Goal: Task Accomplishment & Management: Manage account settings

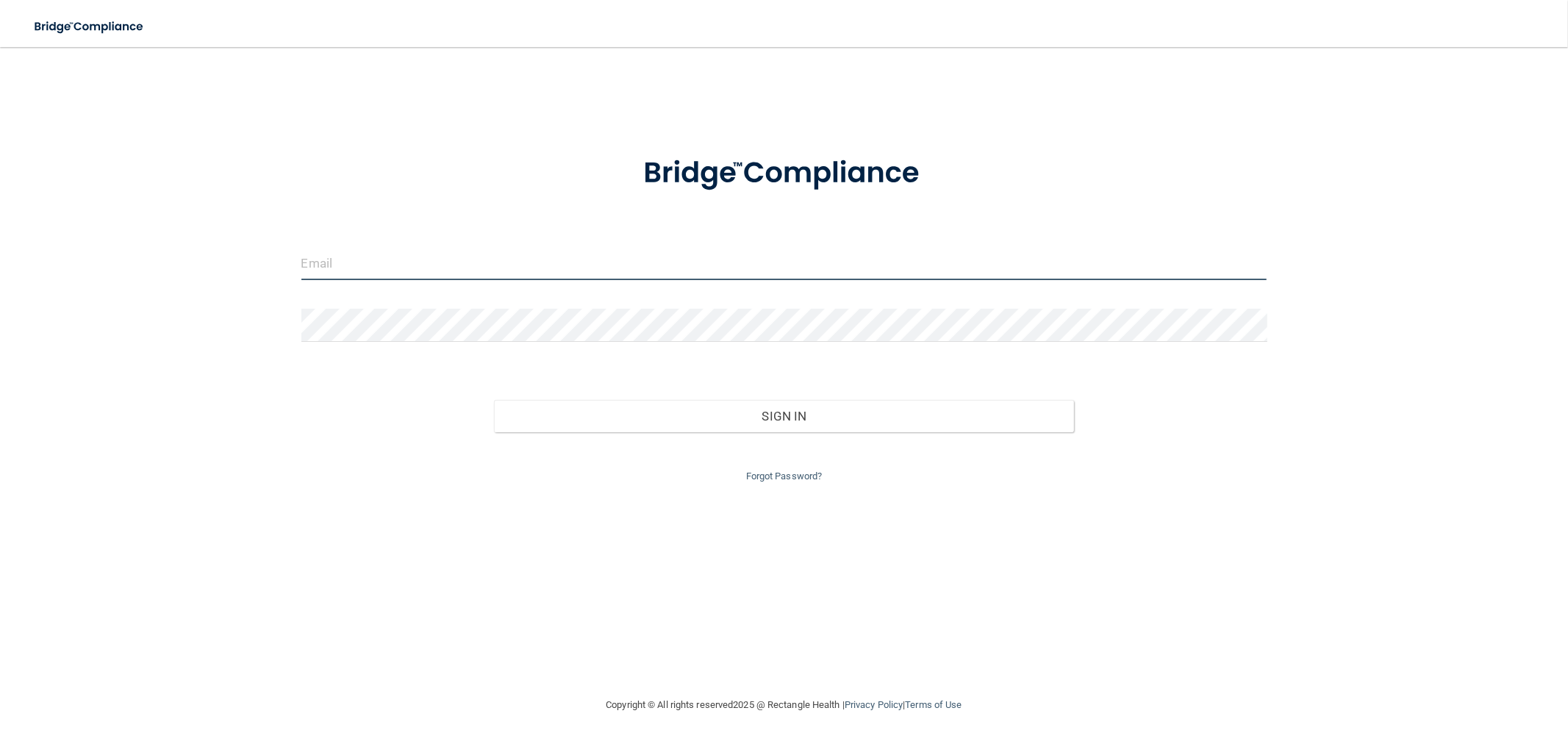
type input "[EMAIL_ADDRESS][PERSON_NAME][DOMAIN_NAME]"
click at [604, 267] on input "[EMAIL_ADDRESS][PERSON_NAME][DOMAIN_NAME]" at bounding box center [784, 264] width 966 height 33
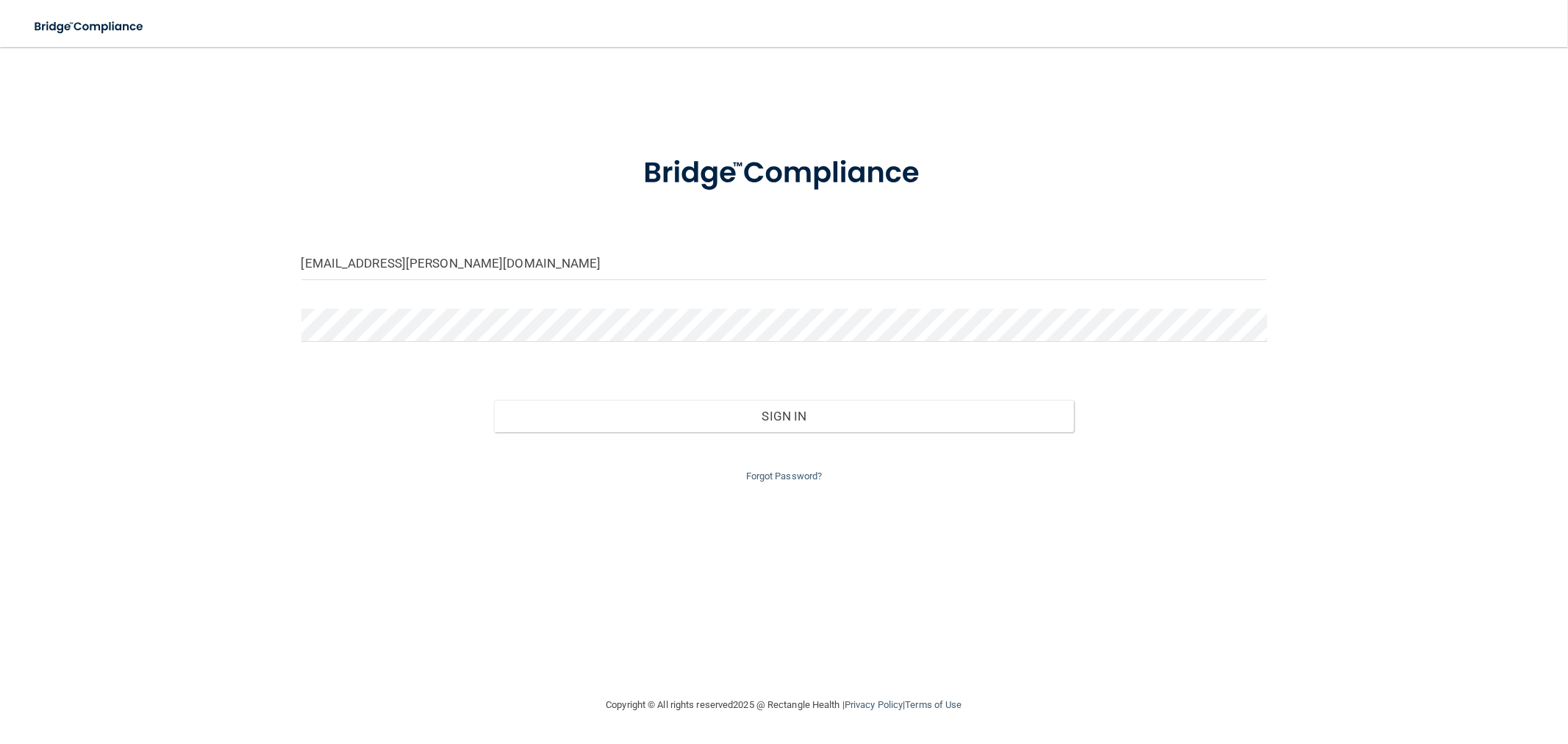
click at [214, 163] on div "[EMAIL_ADDRESS][PERSON_NAME][DOMAIN_NAME] Invalid email/password. You don't hav…" at bounding box center [784, 372] width 1509 height 620
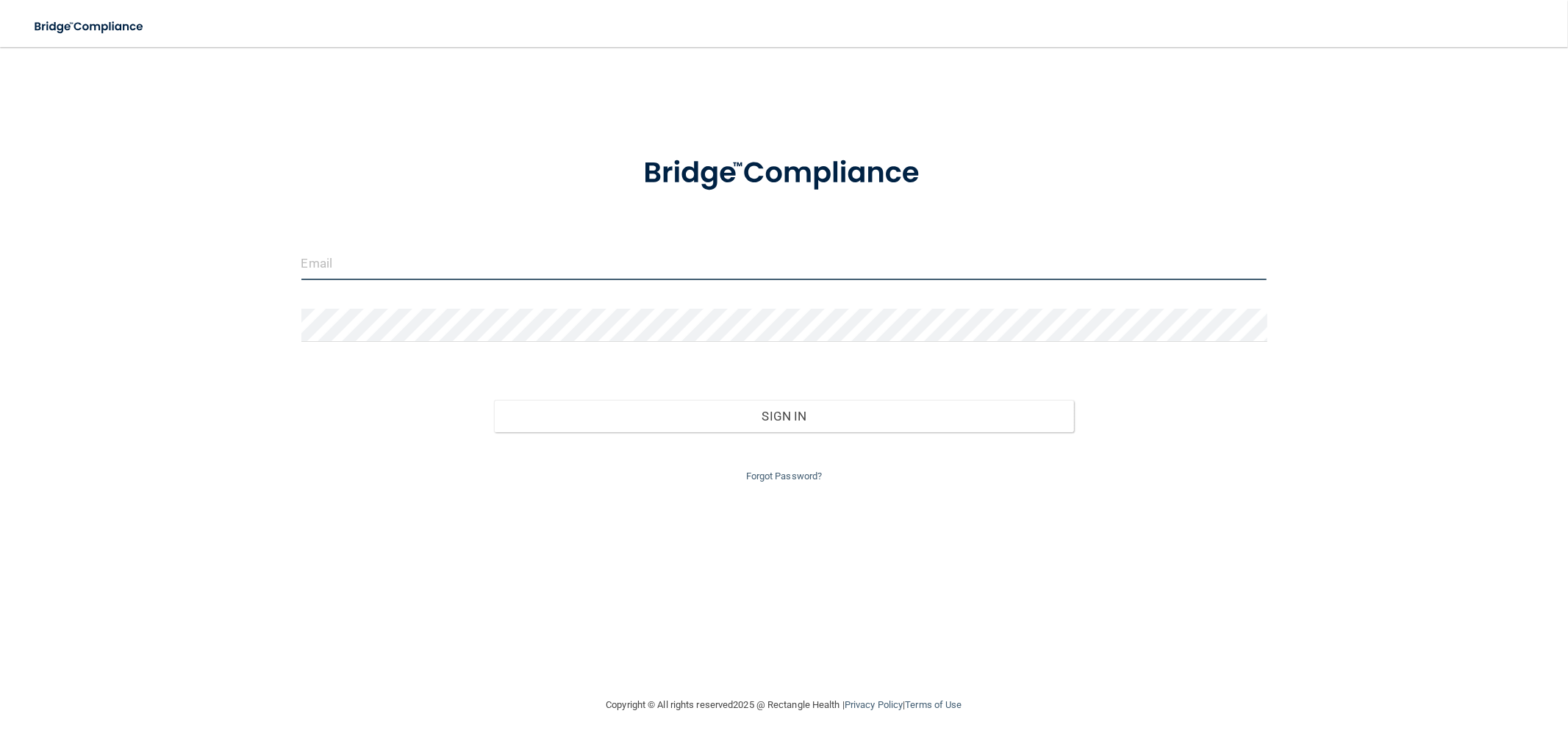
type input "[EMAIL_ADDRESS][PERSON_NAME][DOMAIN_NAME]"
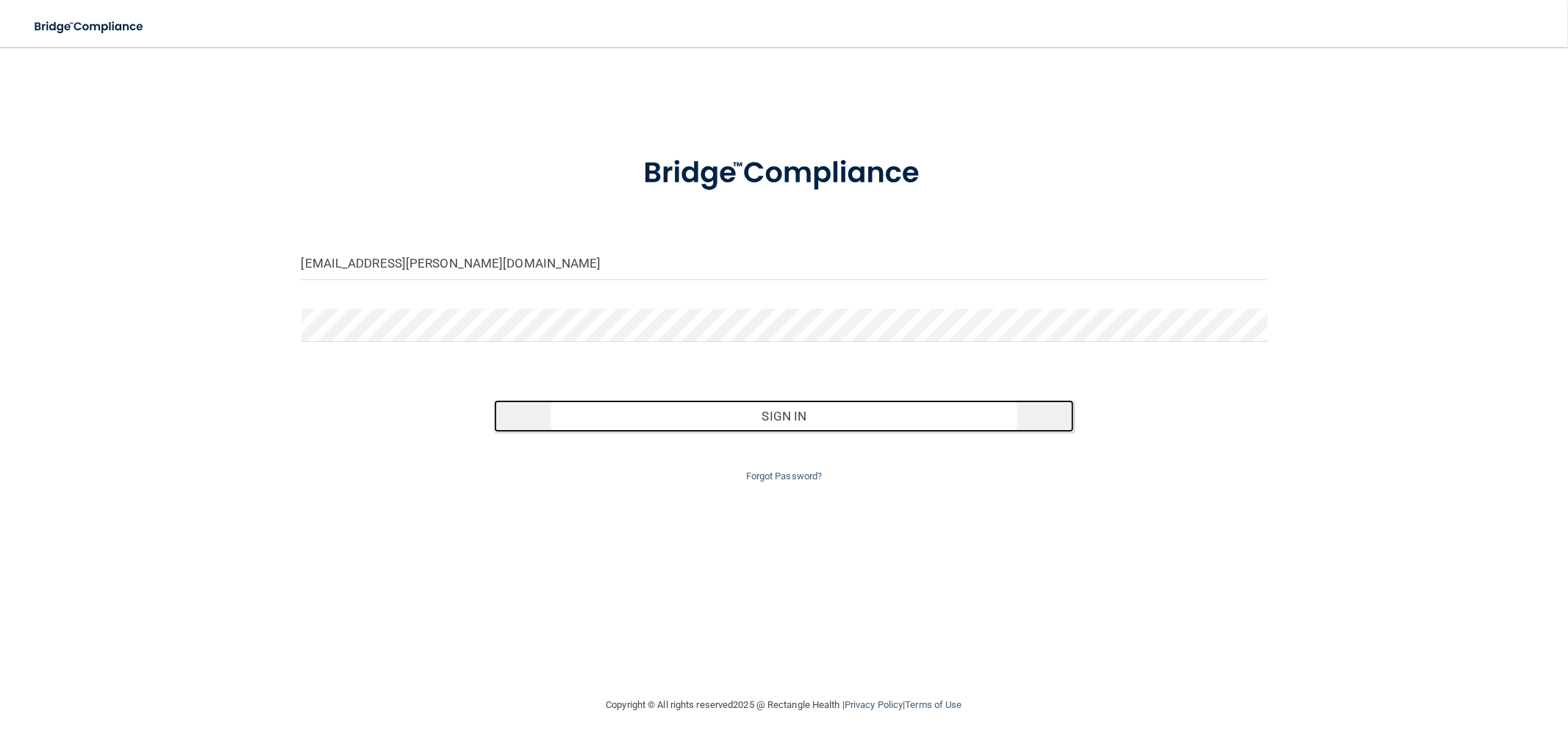
click at [734, 421] on button "Sign In" at bounding box center [784, 416] width 579 height 32
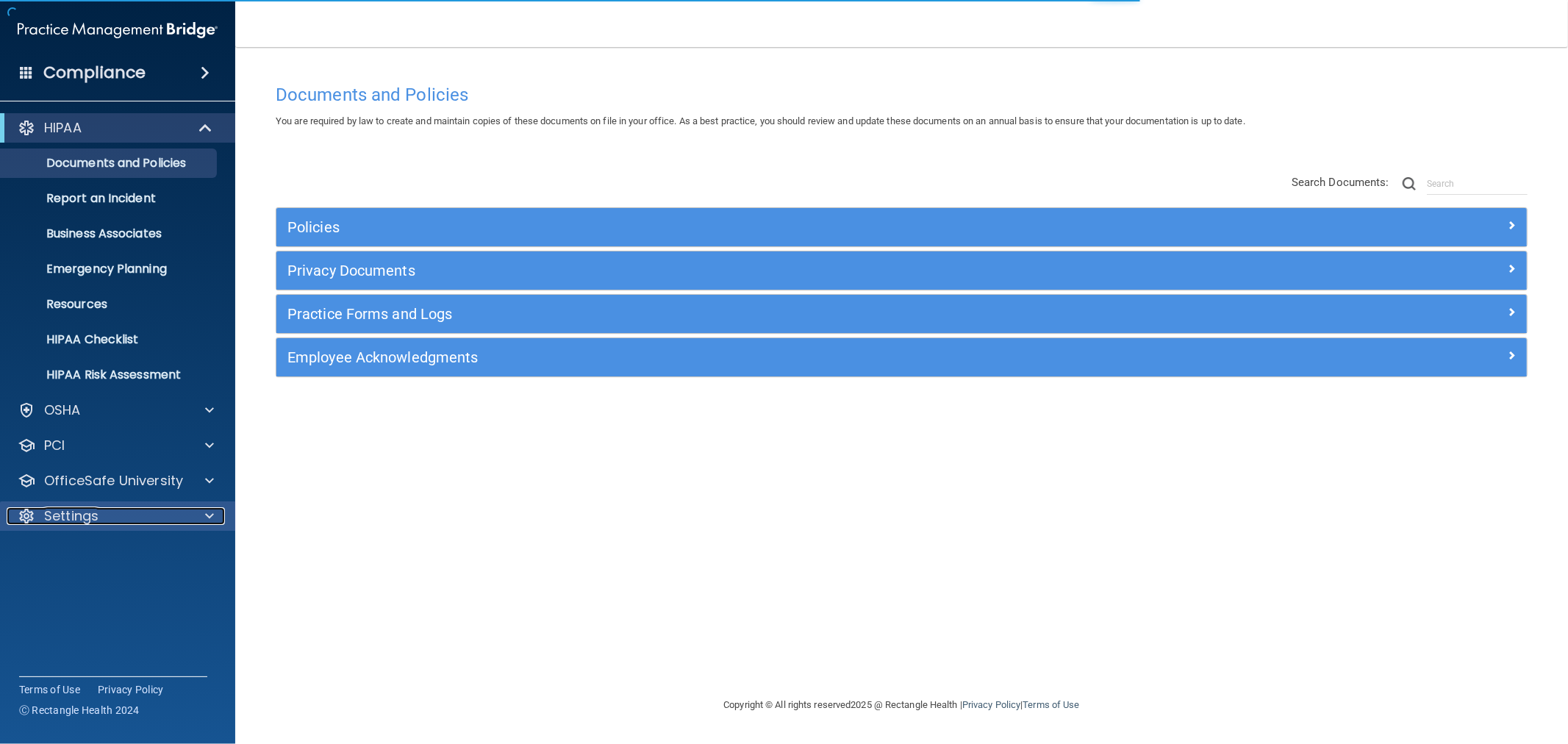
click at [164, 517] on div "Settings" at bounding box center [97, 516] width 182 height 17
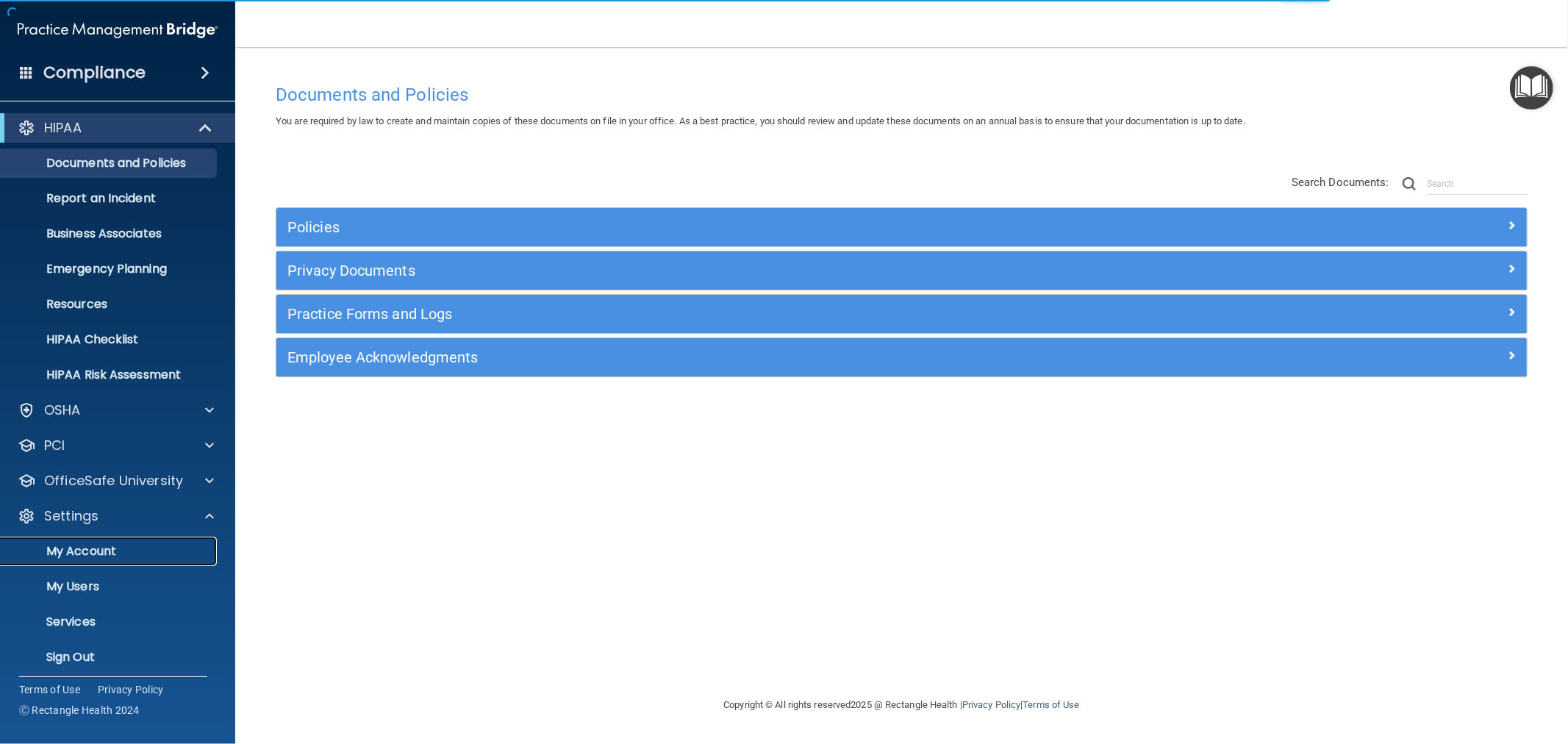
click at [109, 561] on link "My Account" at bounding box center [101, 551] width 231 height 29
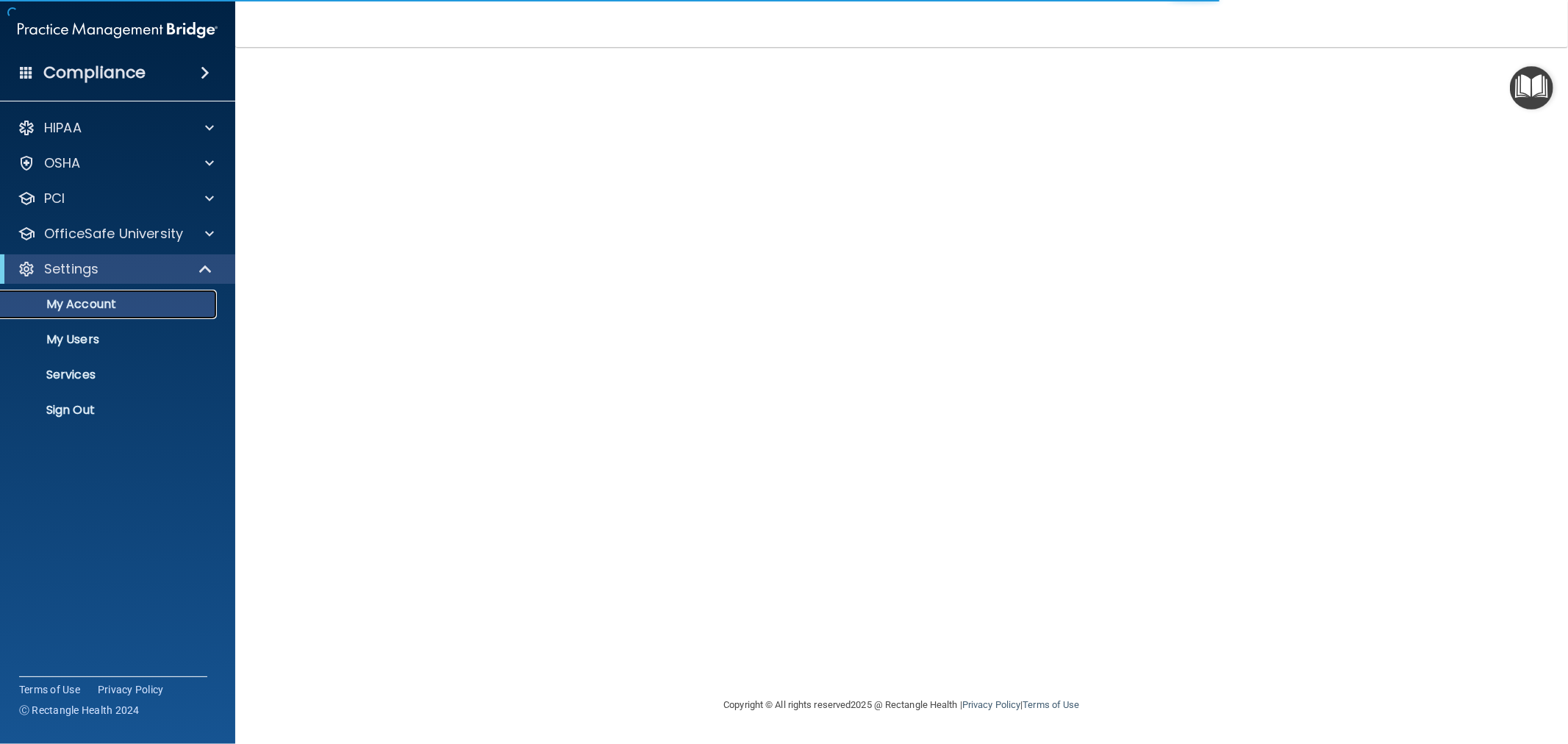
click at [113, 302] on p "My Account" at bounding box center [109, 304] width 200 height 15
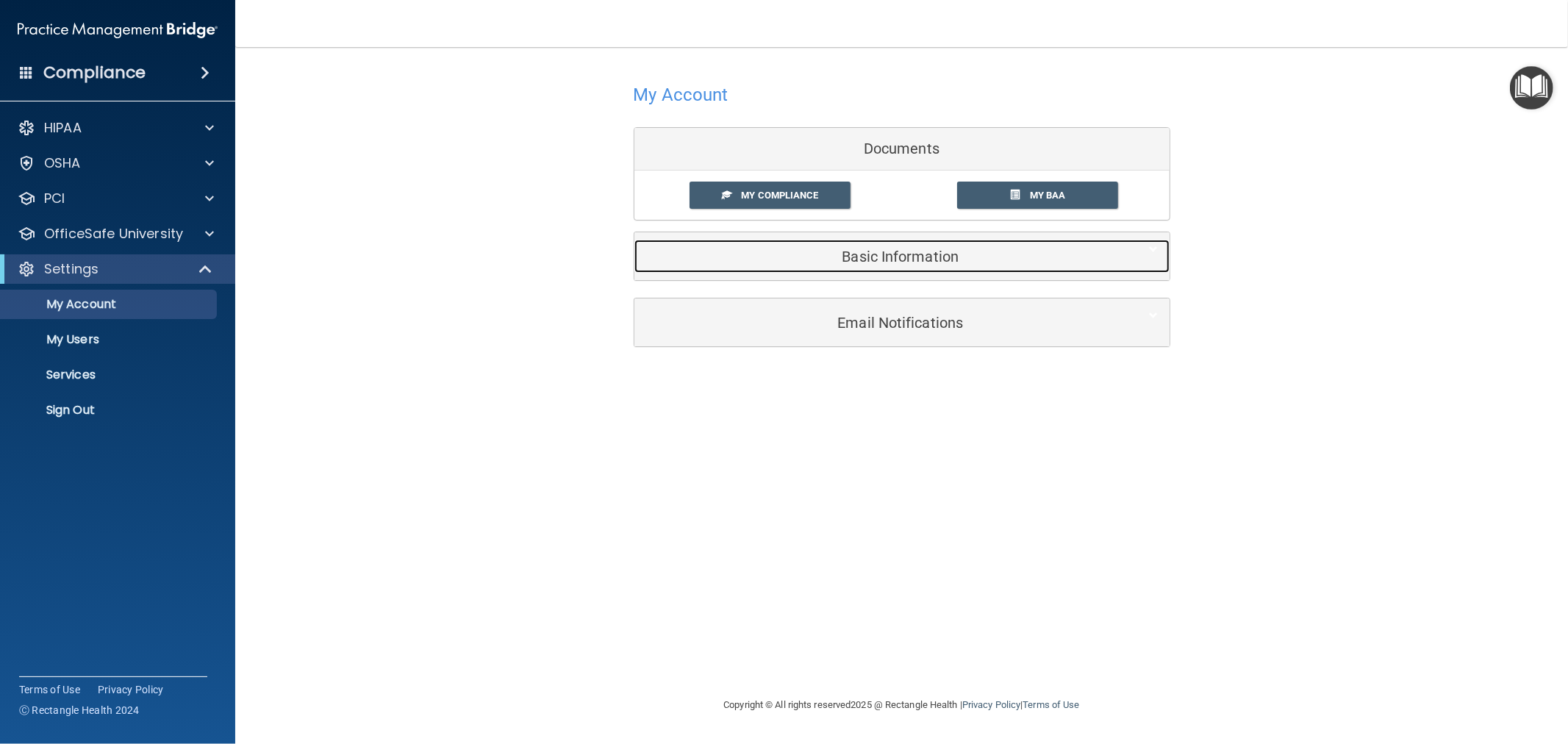
click at [879, 253] on h5 "Basic Information" at bounding box center [879, 257] width 468 height 16
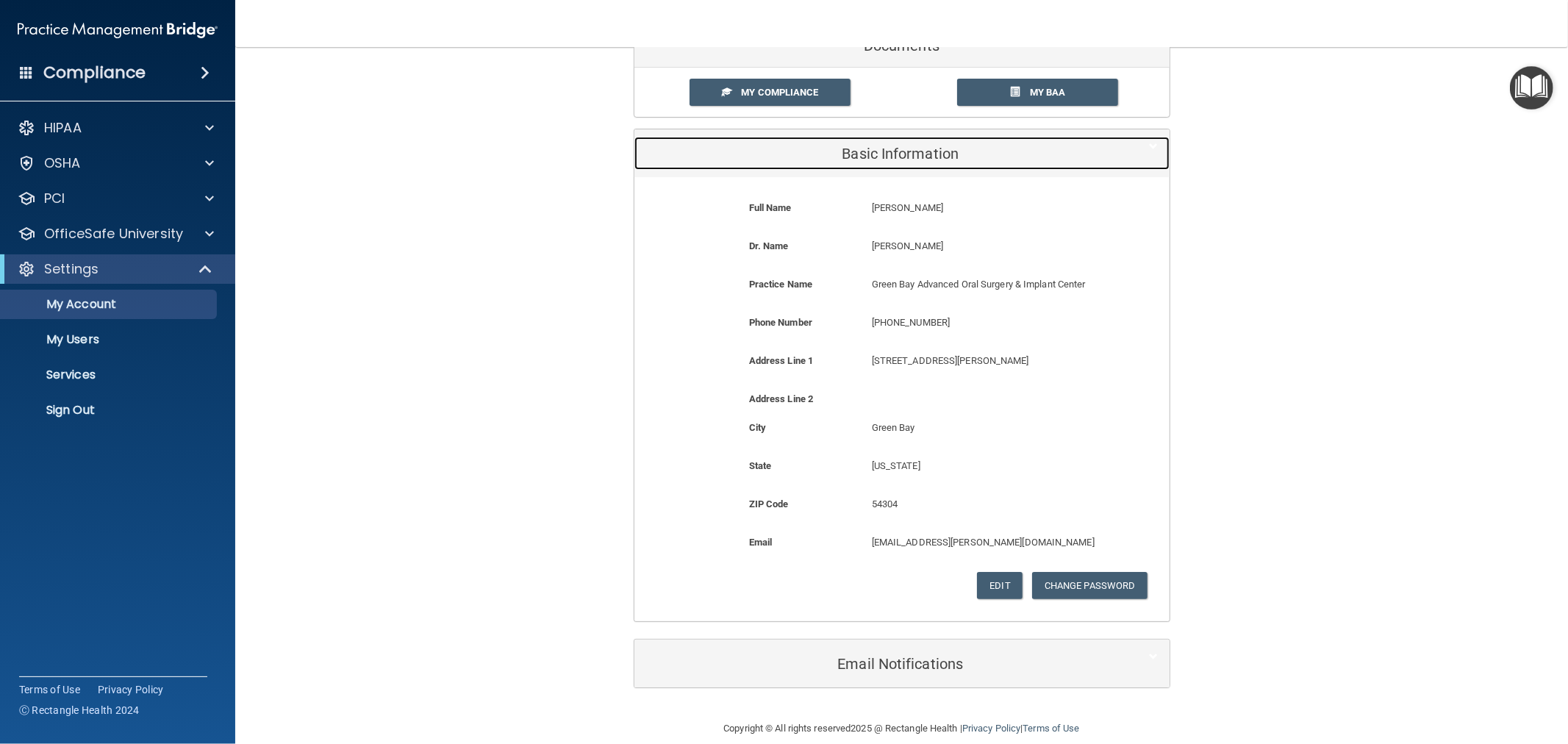
scroll to position [123, 0]
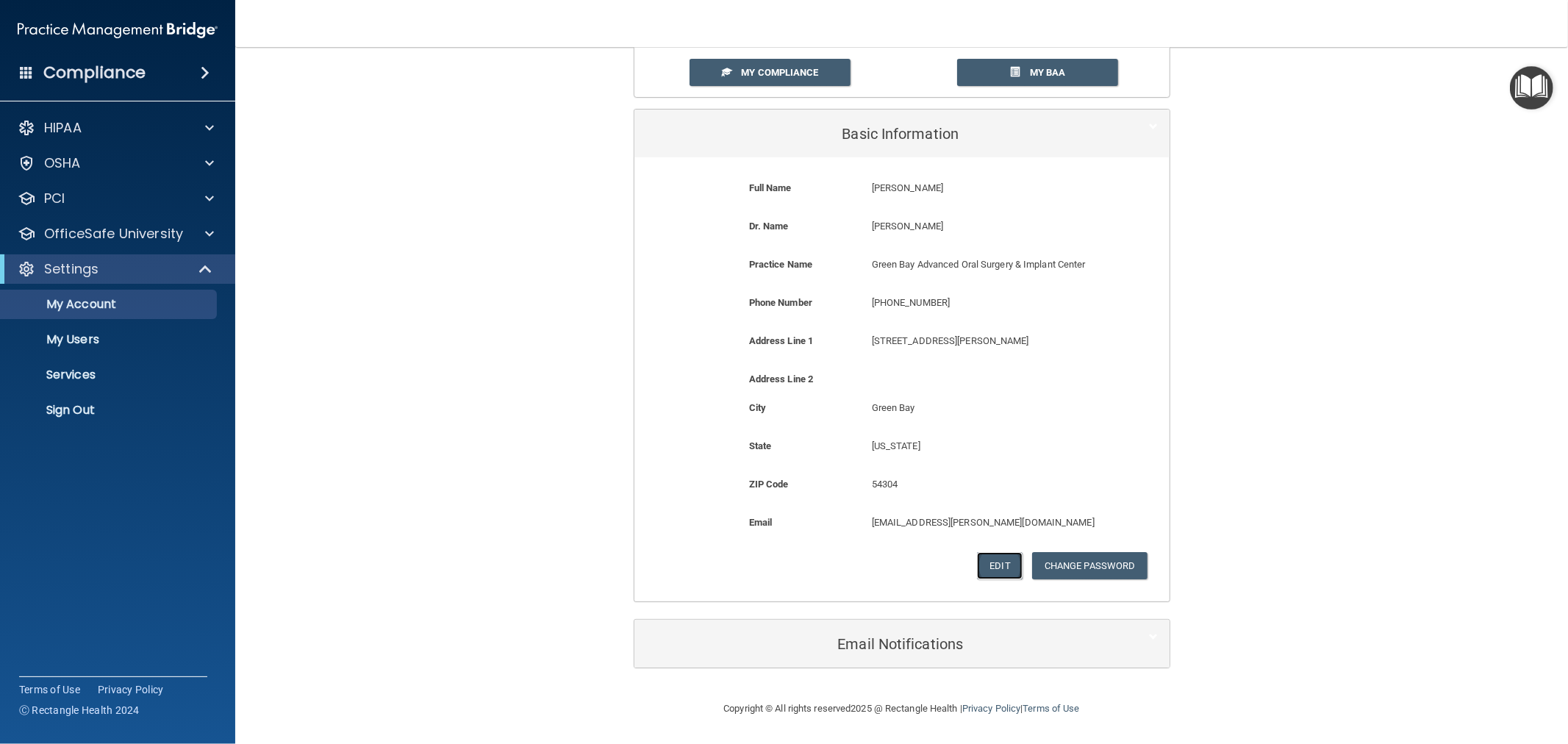
click at [977, 559] on button "Edit" at bounding box center [999, 566] width 45 height 27
select select "49"
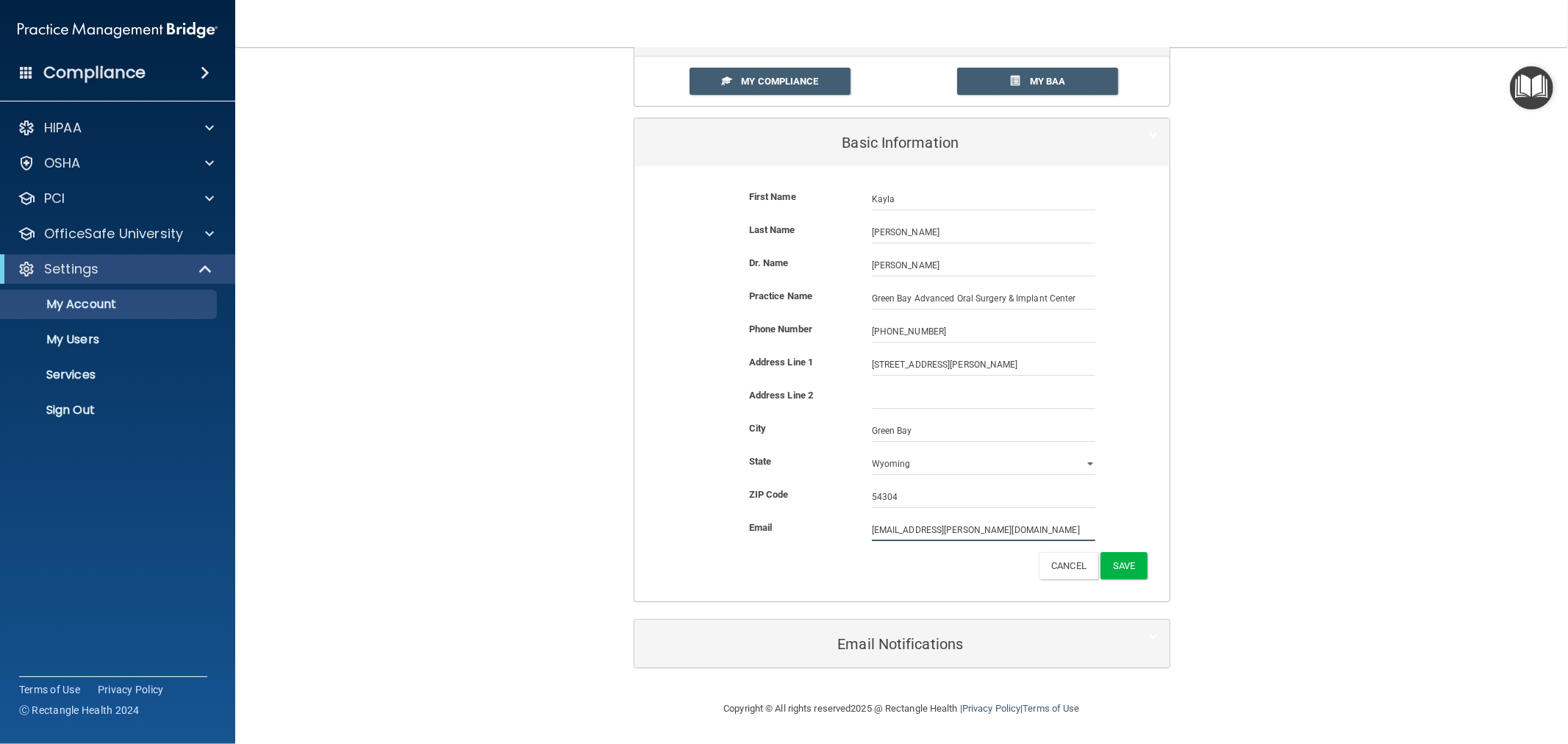
drag, startPoint x: 1040, startPoint y: 531, endPoint x: 832, endPoint y: 526, distance: 208.1
click at [832, 526] on div "Email kayla.deshler@greenbayoralsurgery.com kayla.deshler@greenbayoralsurgery.c…" at bounding box center [902, 530] width 513 height 22
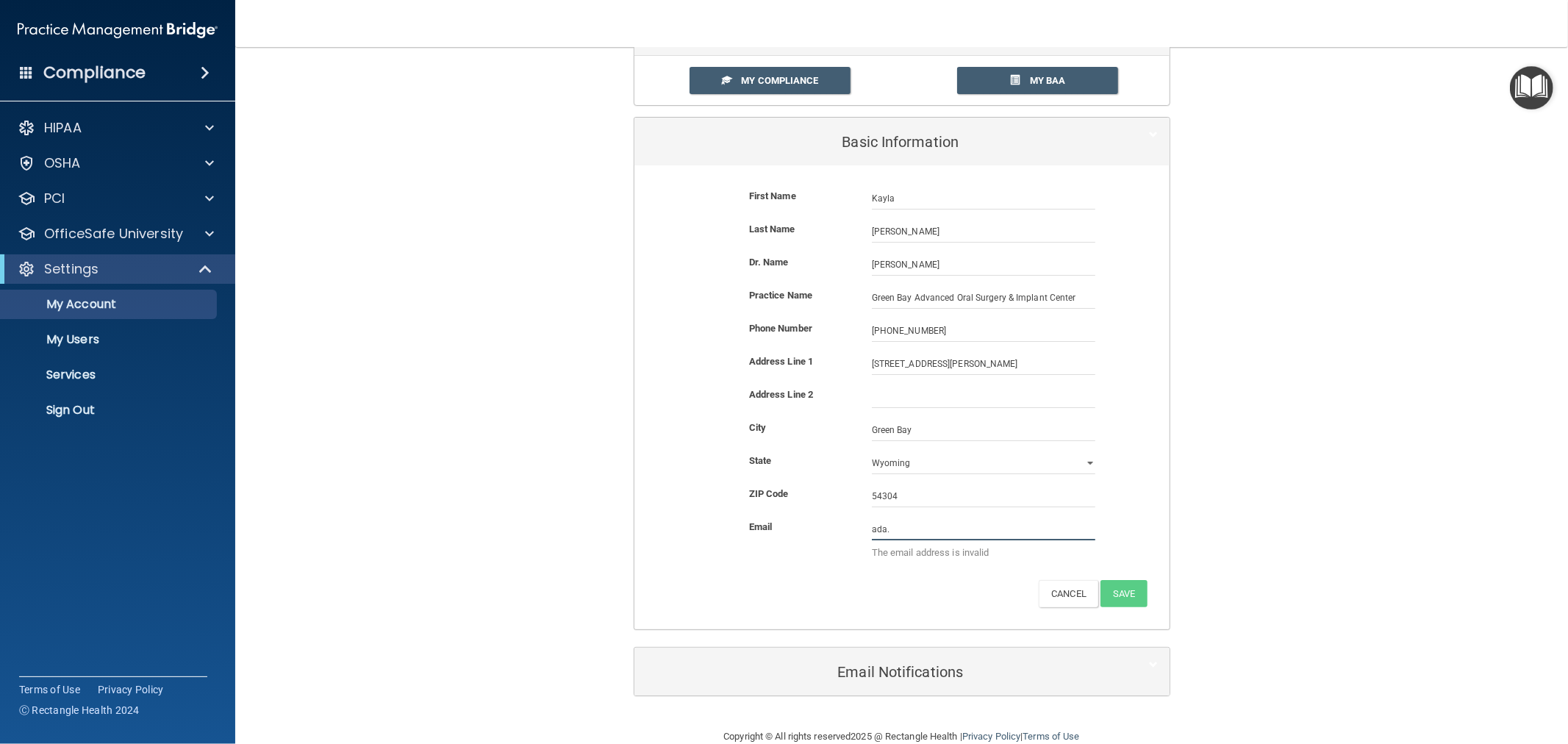
type input "ada.clough@greenbayoralsurgery.com"
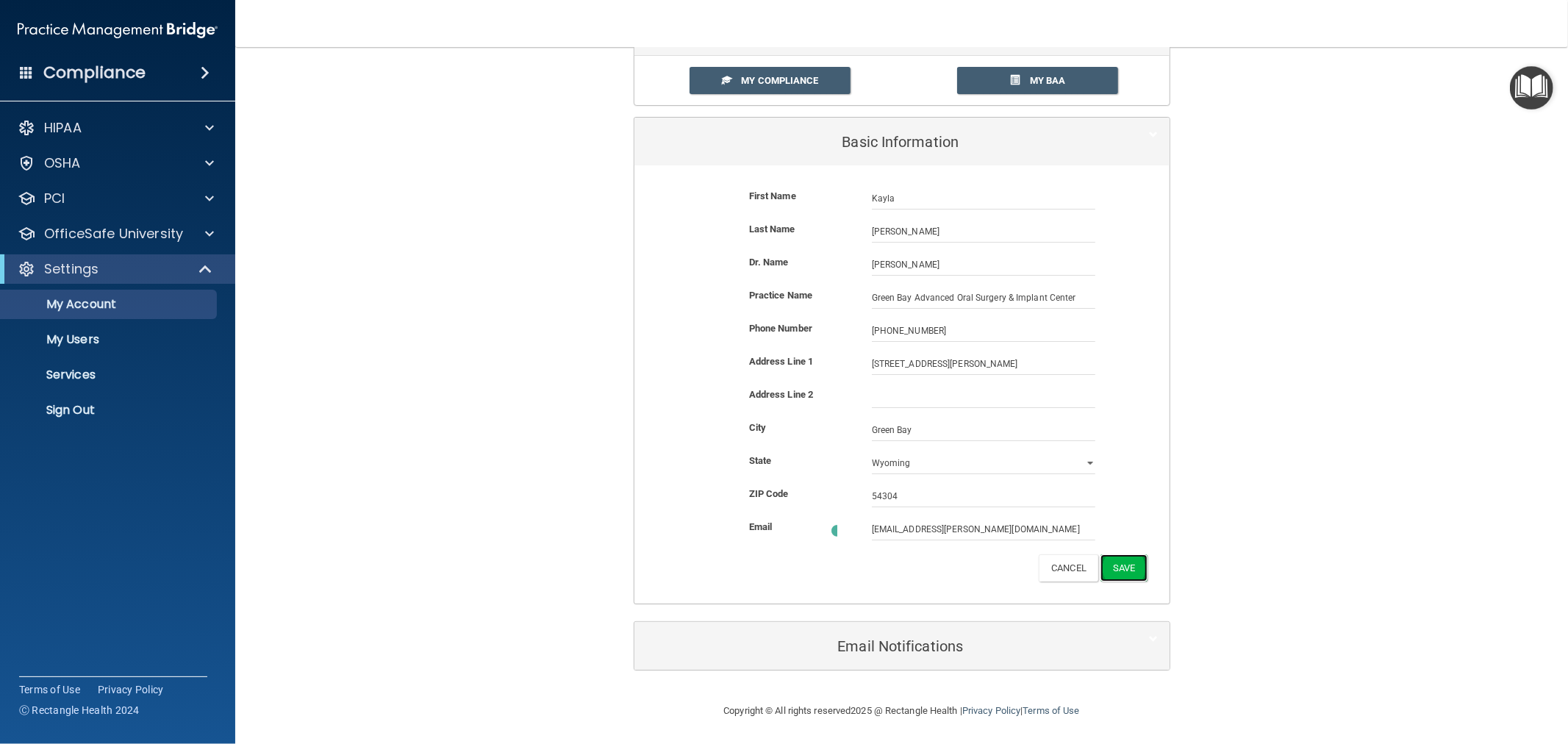
click at [1114, 562] on button "Save" at bounding box center [1124, 568] width 46 height 27
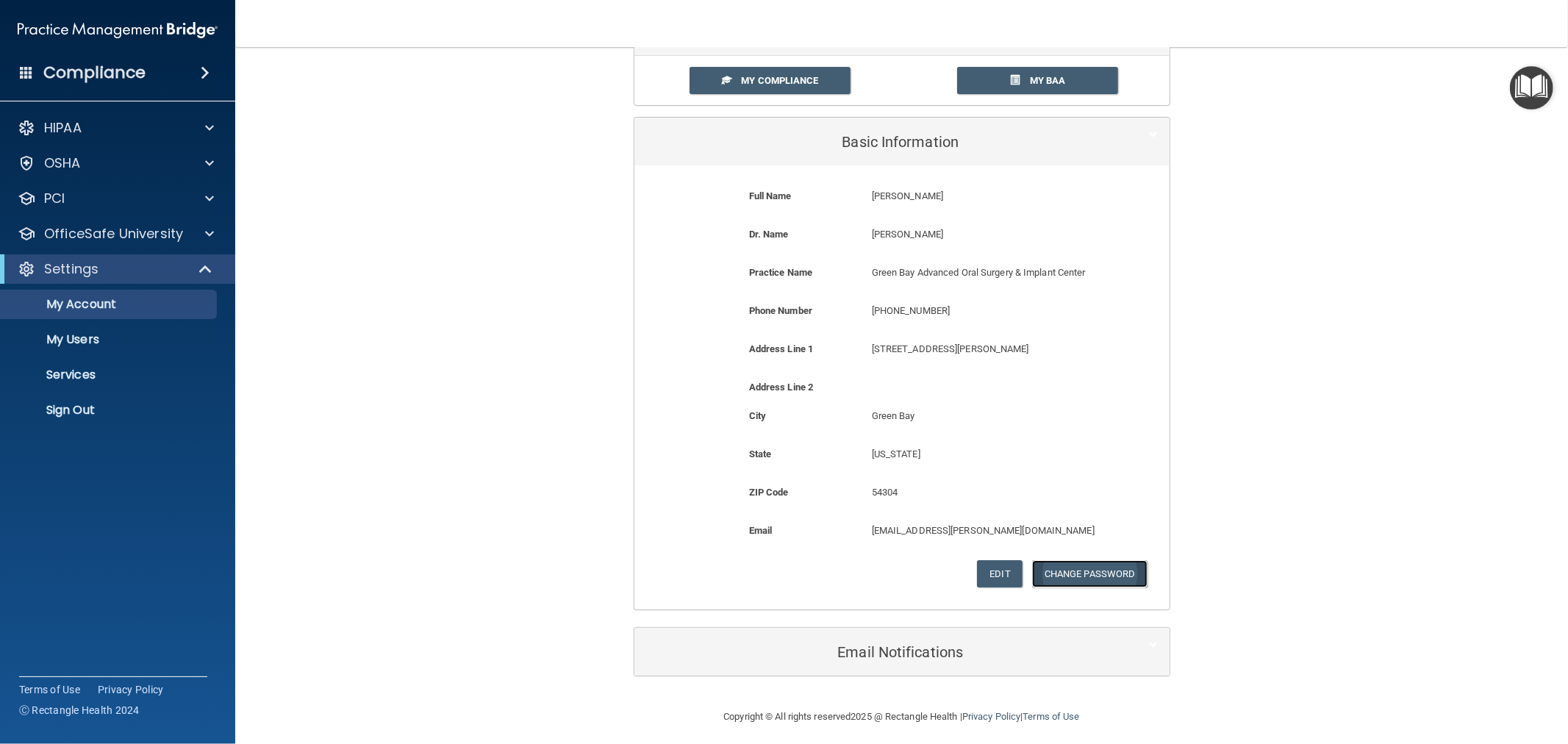
click at [1089, 584] on button "Change Password" at bounding box center [1090, 574] width 116 height 27
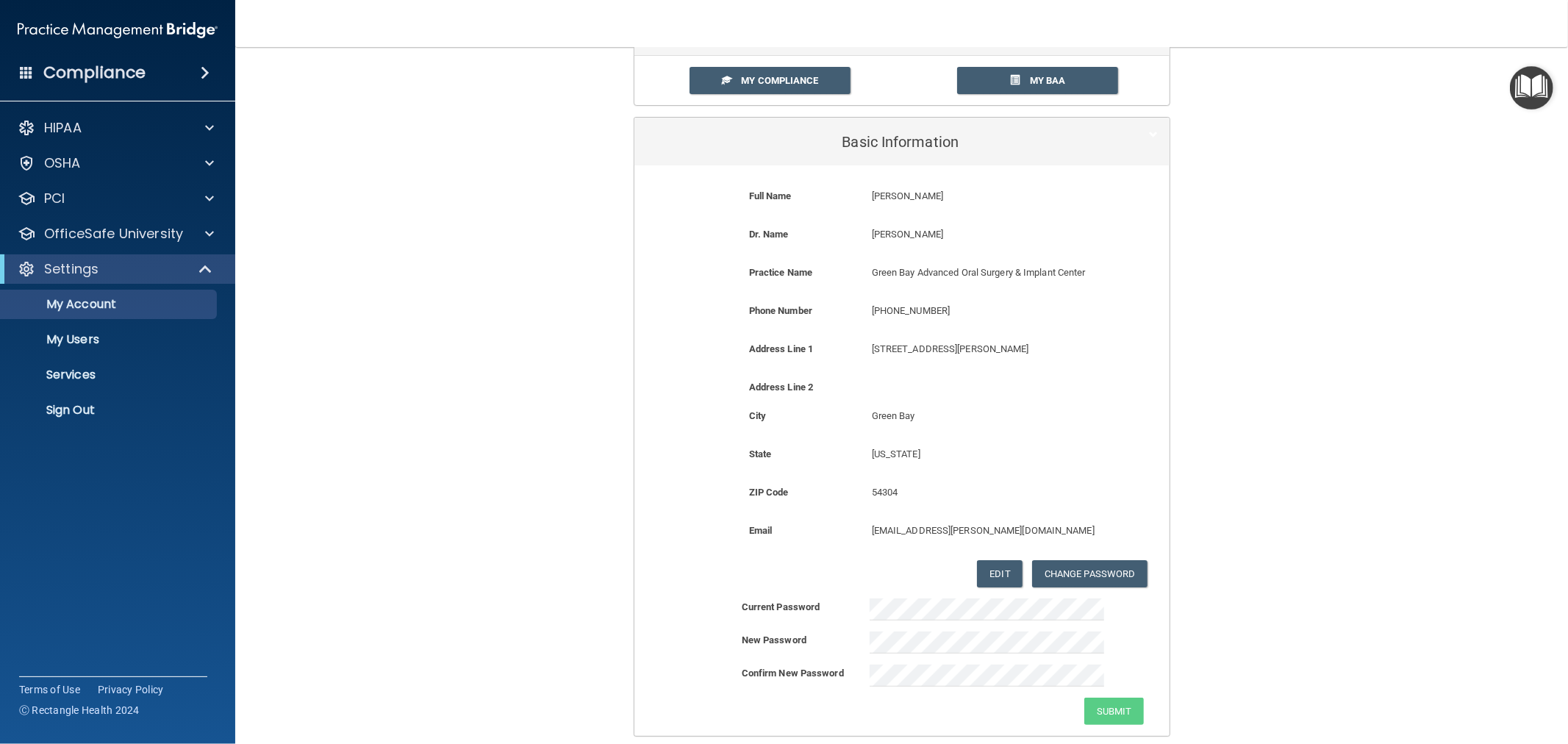
click at [941, 654] on div "Current Password New Password Confirm New Password Submit" at bounding box center [902, 662] width 536 height 127
click at [914, 662] on div "Current Password New Password Confirm New Password Passwords don't match. Submit" at bounding box center [902, 676] width 536 height 155
click at [1097, 710] on button "Submit" at bounding box center [1114, 712] width 59 height 27
